Goal: Information Seeking & Learning: Learn about a topic

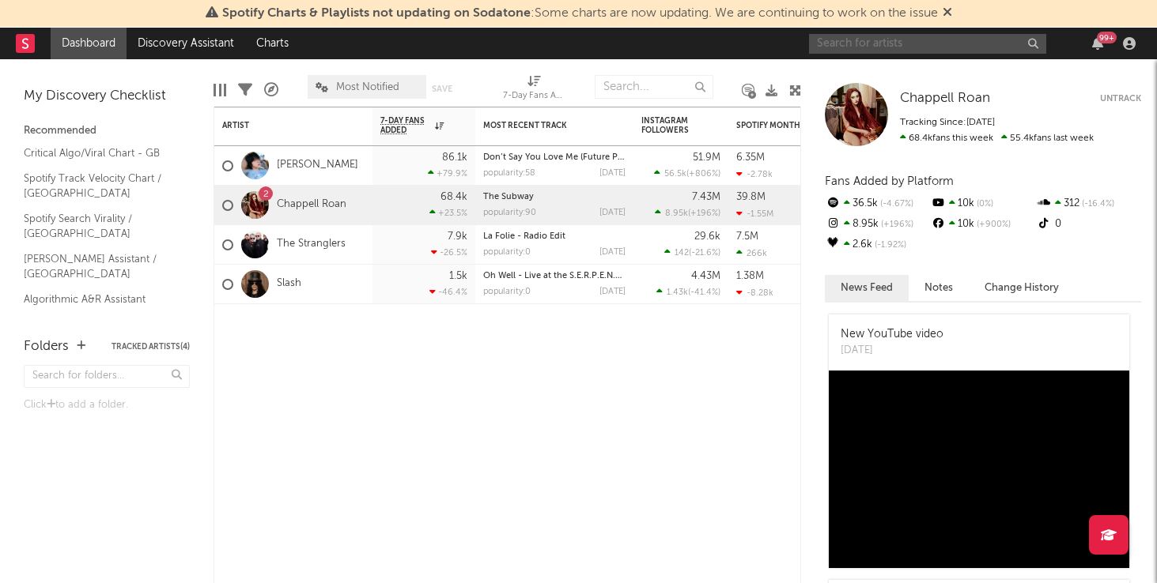
click at [875, 43] on input "text" at bounding box center [927, 44] width 237 height 20
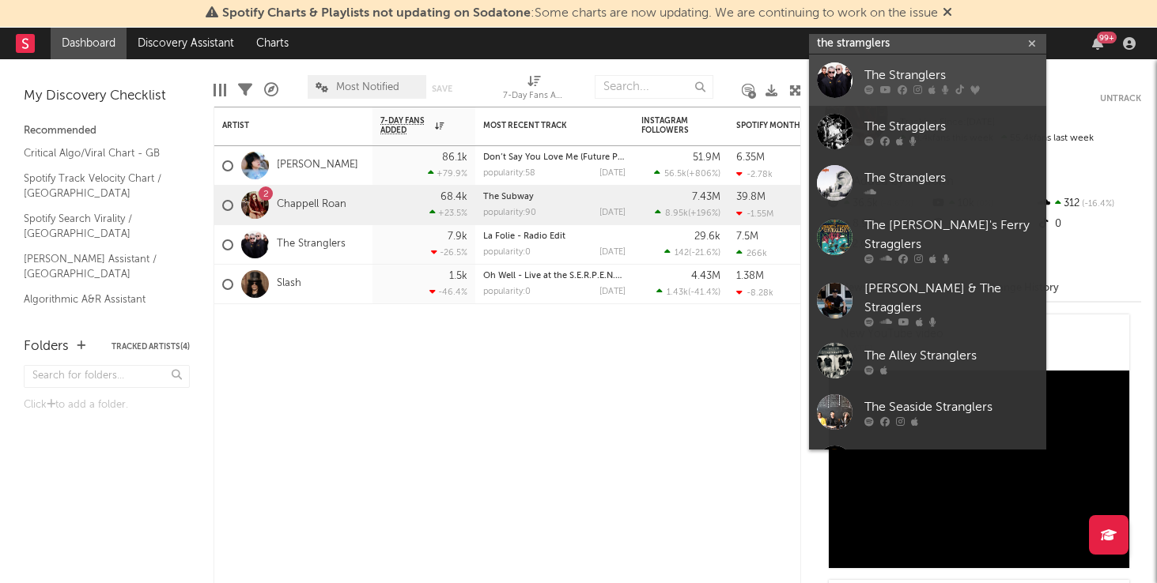
type input "the stramglers"
click at [923, 78] on div "The Stranglers" at bounding box center [951, 75] width 174 height 19
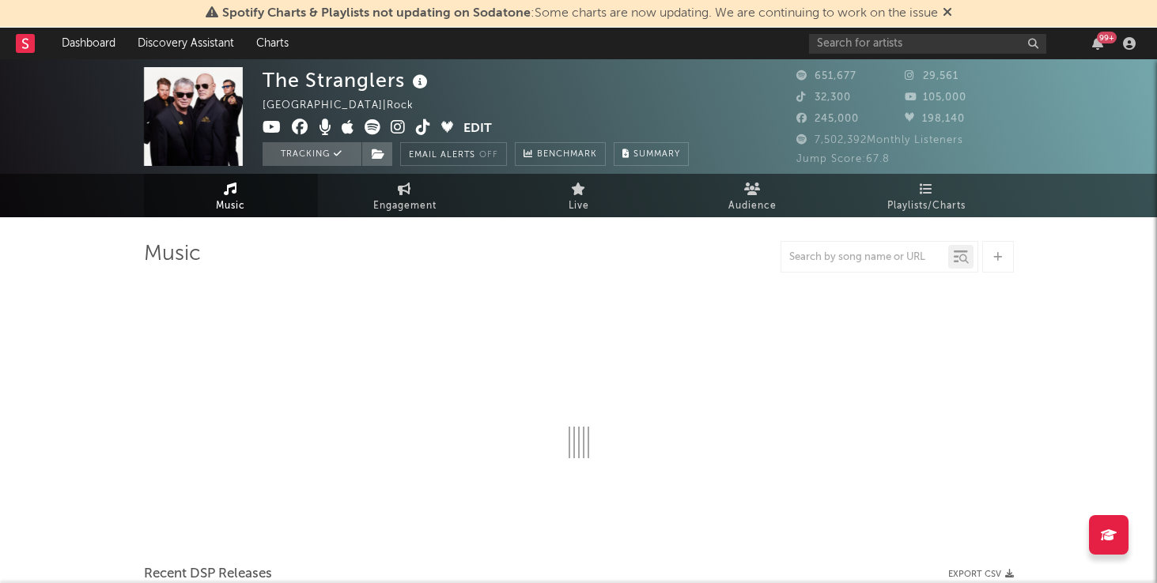
select select "6m"
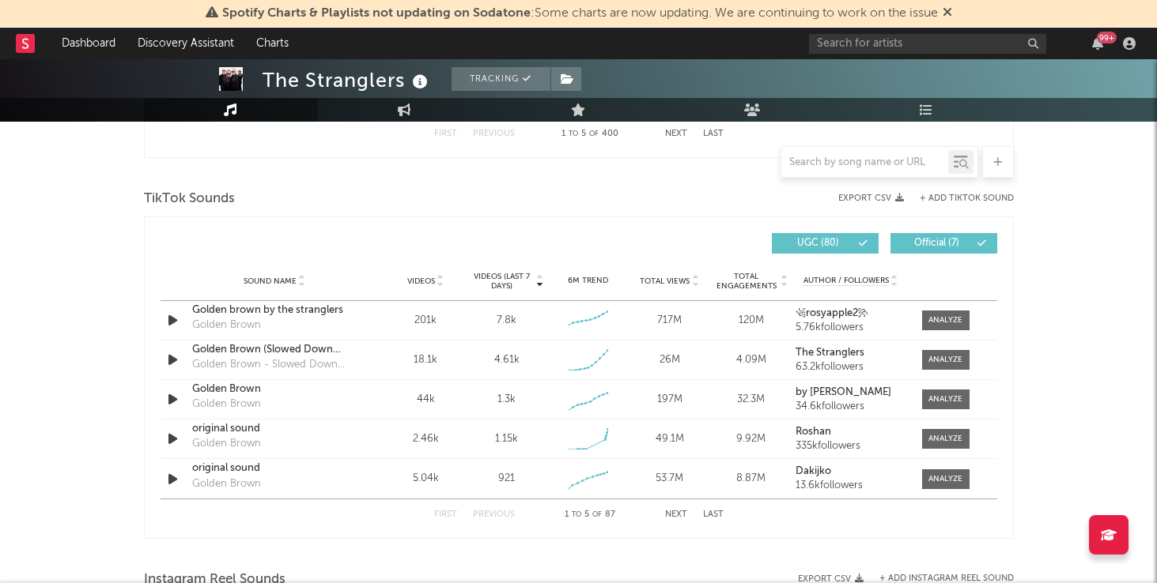
scroll to position [1033, 0]
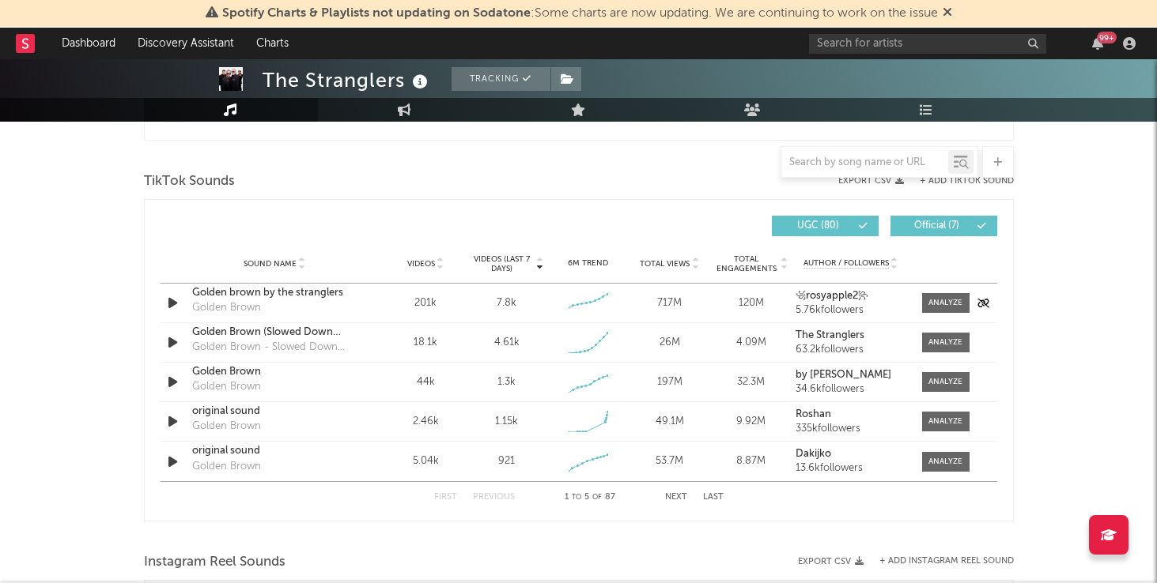
click at [334, 300] on div "Golden brown by the stranglers" at bounding box center [274, 293] width 165 height 16
click at [307, 378] on div "Golden Brown" at bounding box center [274, 372] width 165 height 16
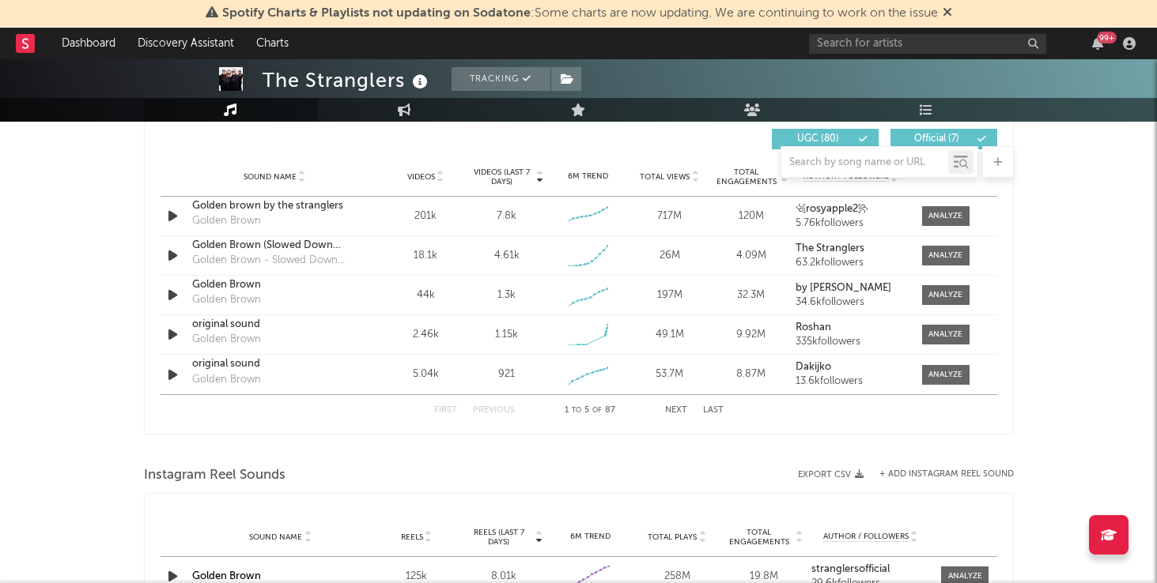
scroll to position [1119, 0]
click at [330, 369] on div "original sound" at bounding box center [274, 366] width 165 height 16
click at [670, 408] on button "Next" at bounding box center [676, 412] width 22 height 9
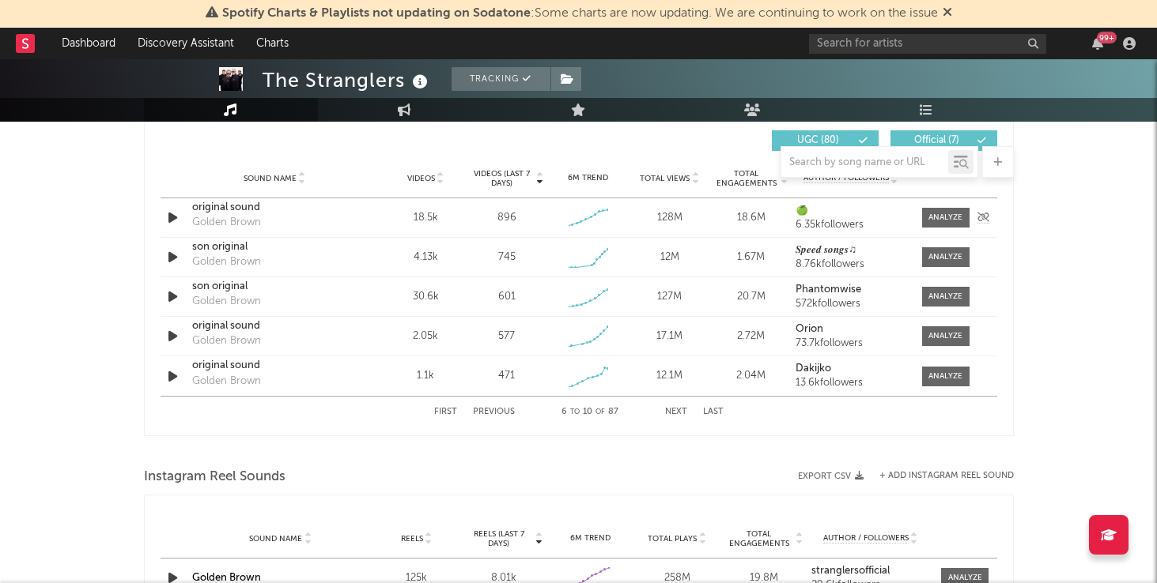
click at [310, 223] on div "original sound Golden Brown" at bounding box center [274, 218] width 165 height 36
click at [255, 210] on div "original sound" at bounding box center [274, 208] width 165 height 16
